Goal: Navigation & Orientation: Find specific page/section

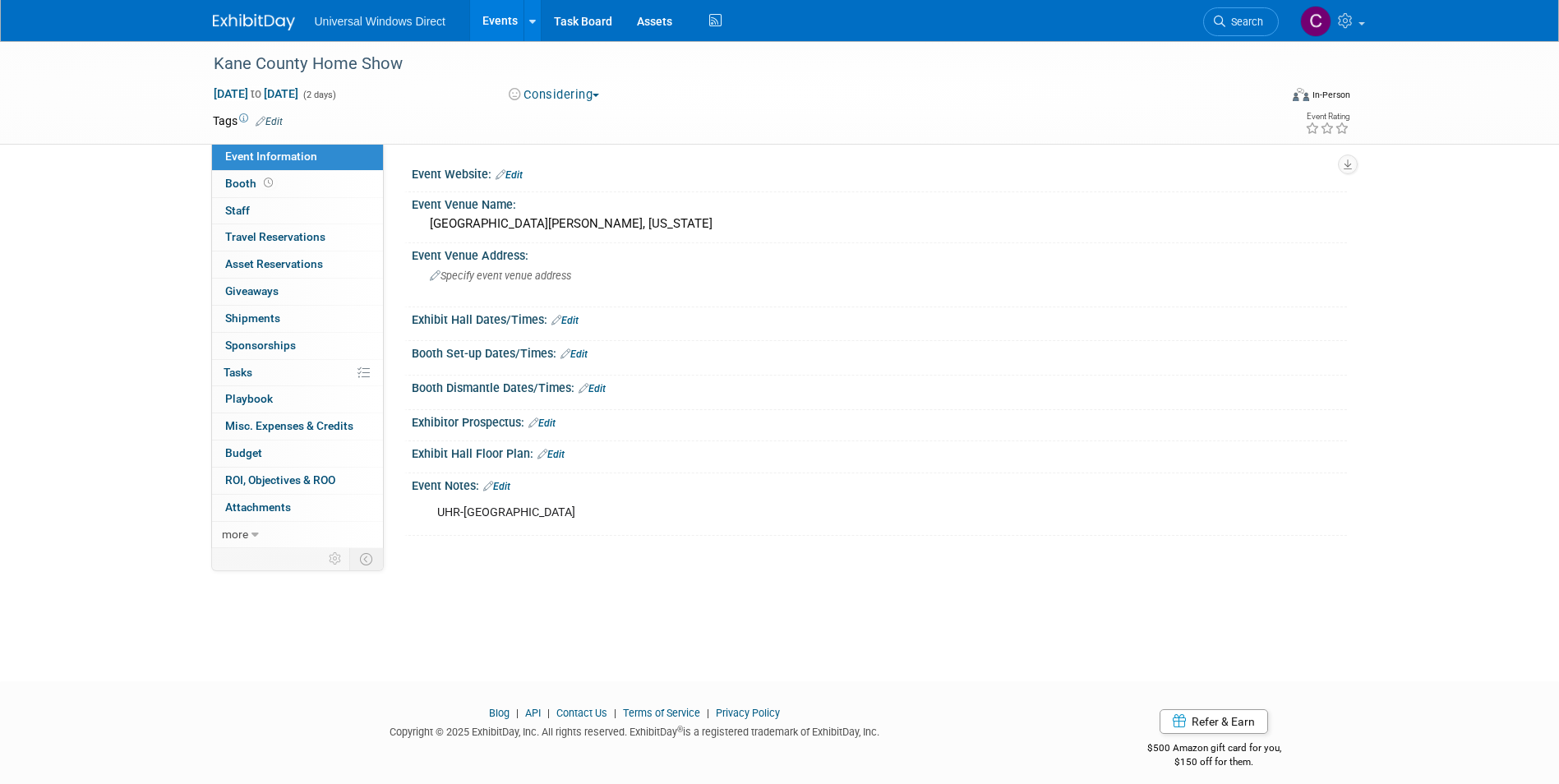
drag, startPoint x: 0, startPoint y: 0, endPoint x: 388, endPoint y: 25, distance: 388.8
click at [360, 25] on span "Universal Windows Direct" at bounding box center [380, 21] width 130 height 13
drag, startPoint x: 584, startPoint y: 20, endPoint x: 601, endPoint y: 32, distance: 20.8
click at [584, 20] on link "Task Board" at bounding box center [583, 20] width 83 height 41
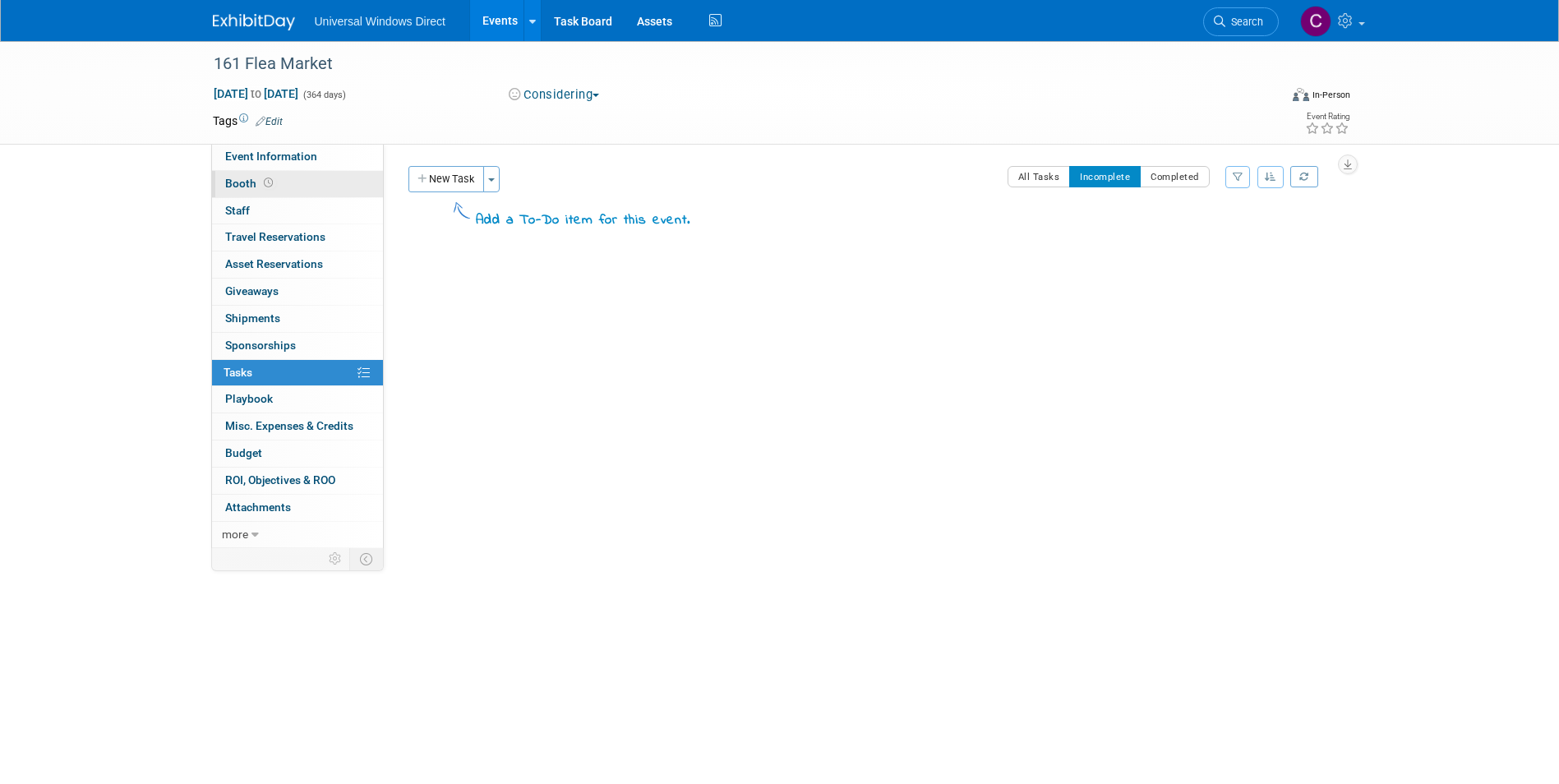
click at [256, 181] on span "Booth" at bounding box center [250, 183] width 51 height 13
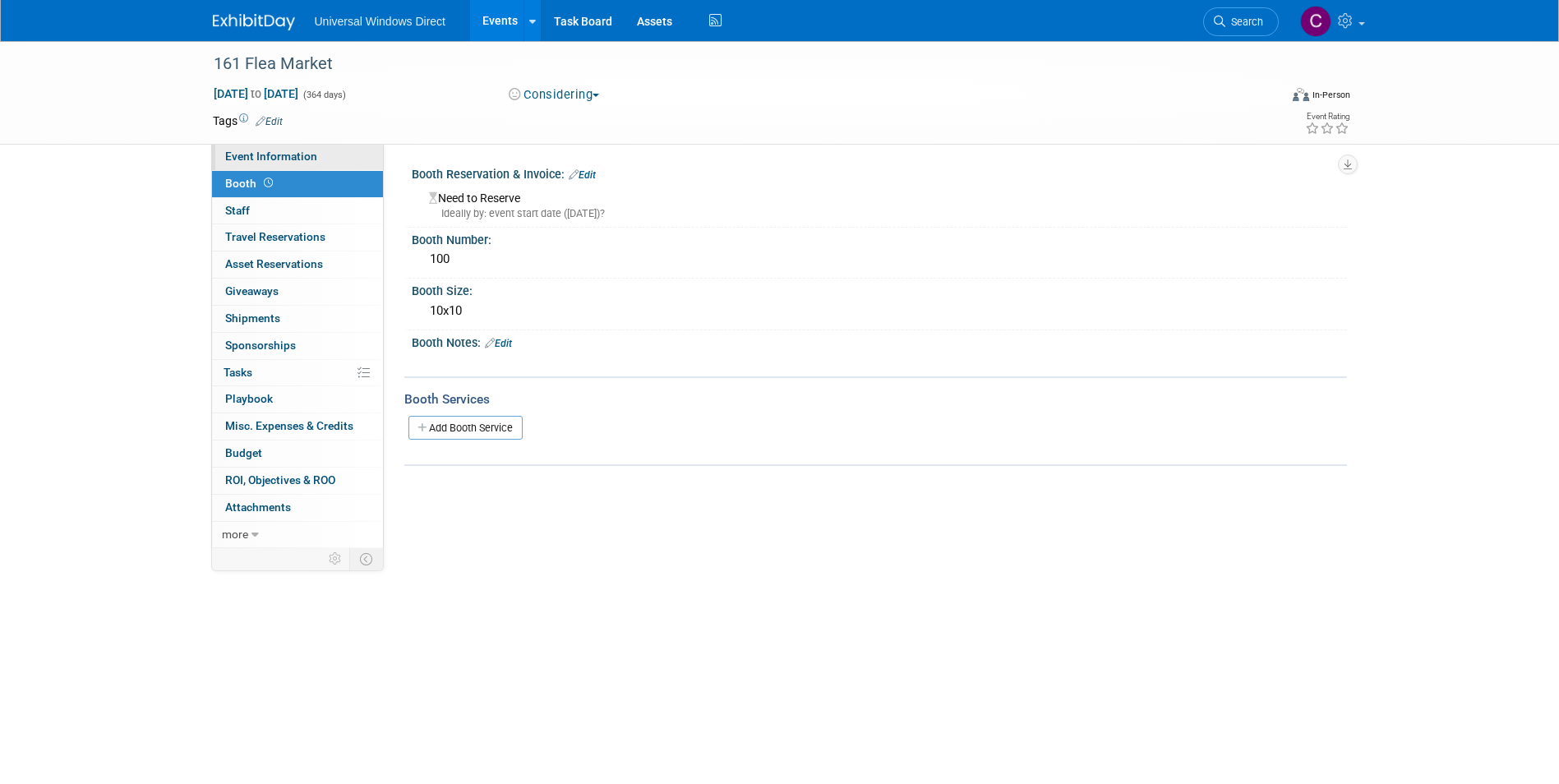
click at [313, 155] on span "Event Information" at bounding box center [270, 156] width 92 height 13
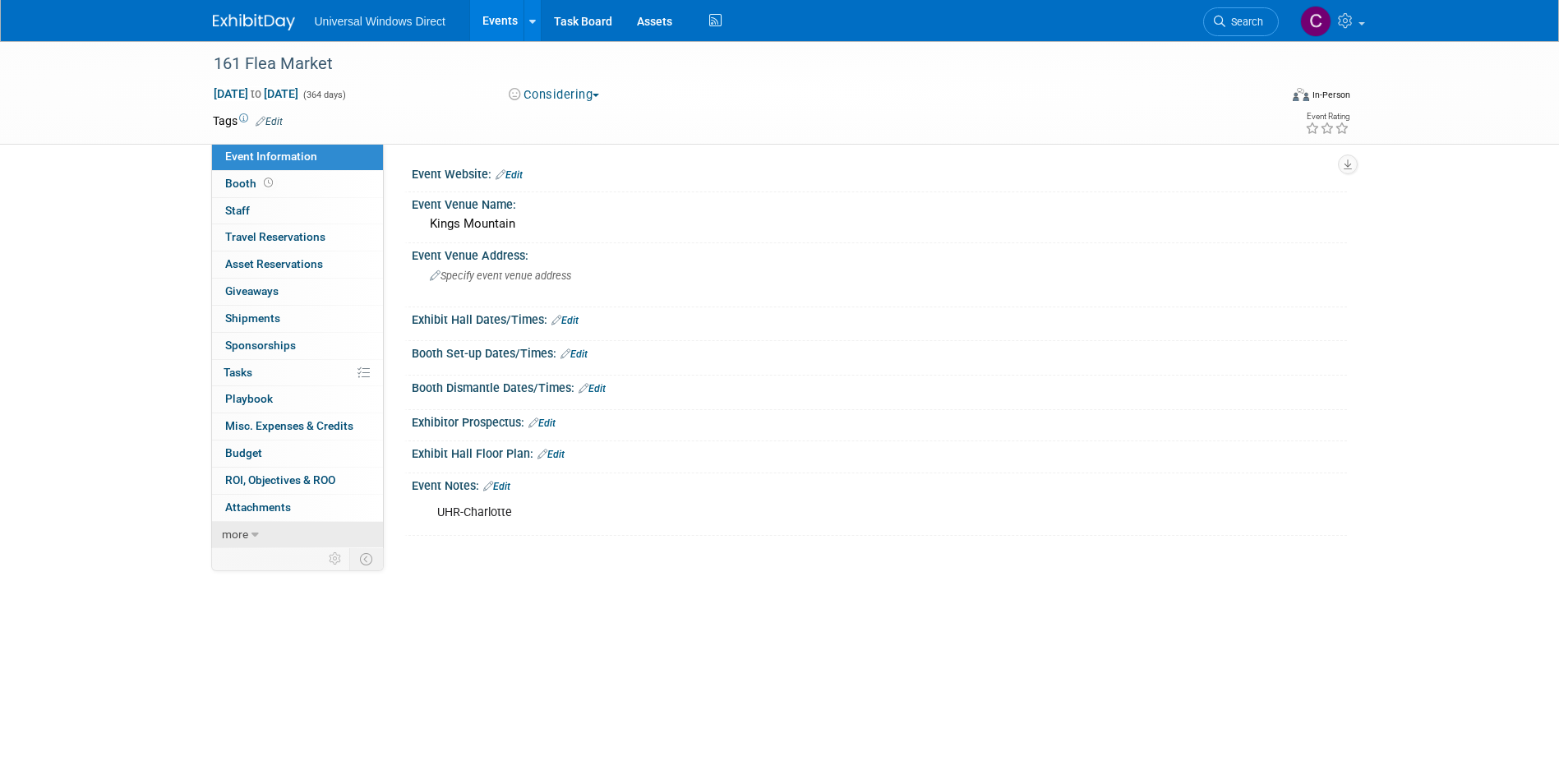
click at [256, 532] on icon at bounding box center [255, 535] width 7 height 11
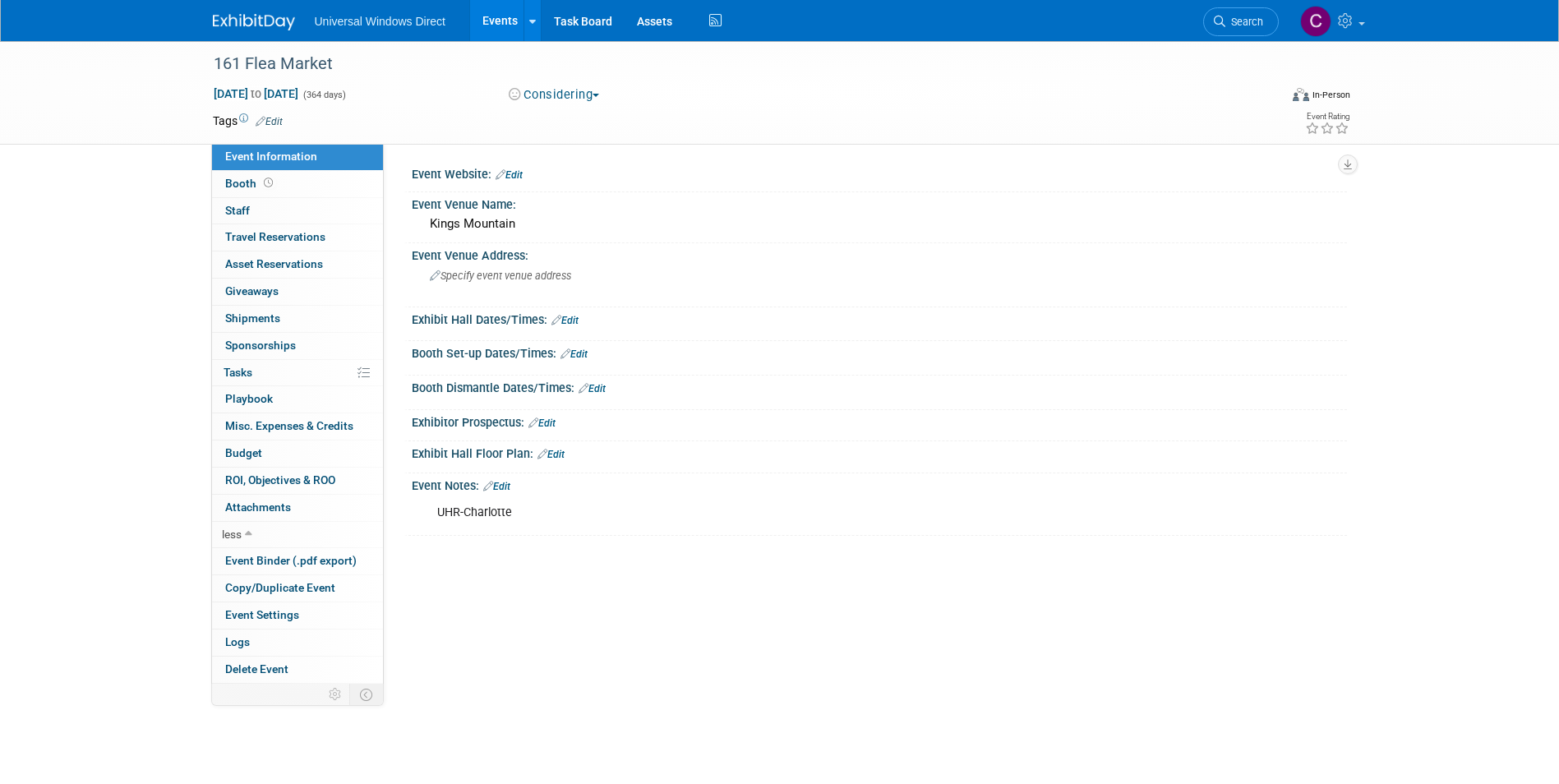
click at [615, 163] on div "Event Website: Edit" at bounding box center [879, 172] width 935 height 21
click at [592, 18] on link "Task Board" at bounding box center [583, 20] width 83 height 41
